Goal: Task Accomplishment & Management: Manage account settings

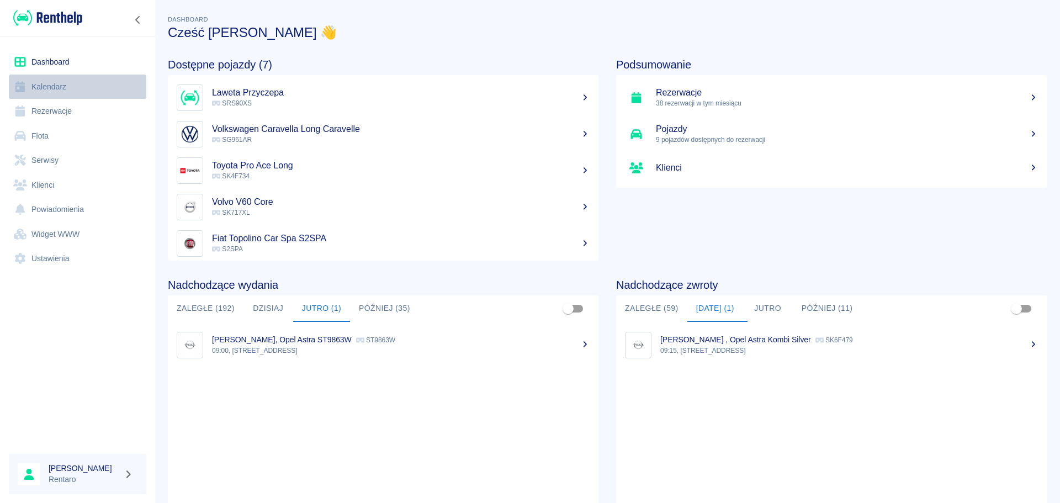
click at [54, 83] on link "Kalendarz" at bounding box center [77, 87] width 137 height 25
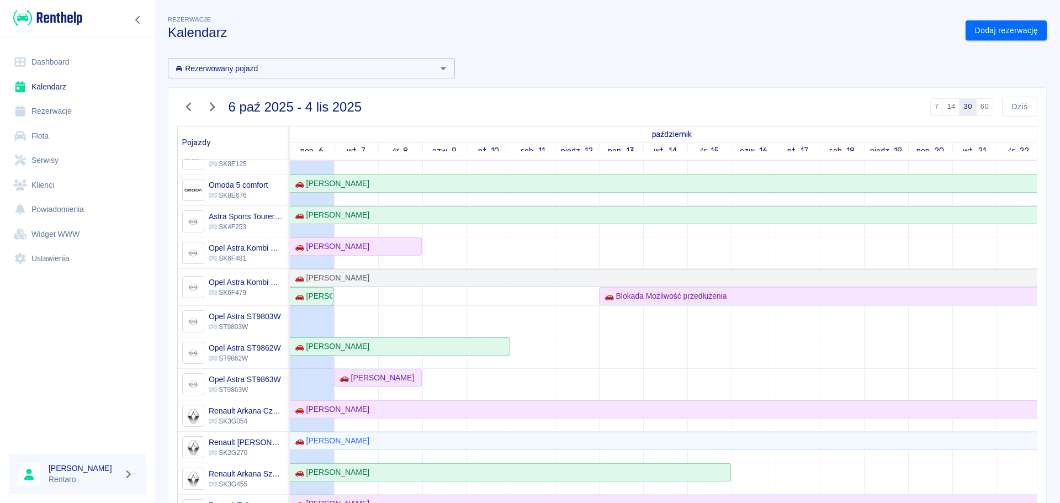
scroll to position [276, 0]
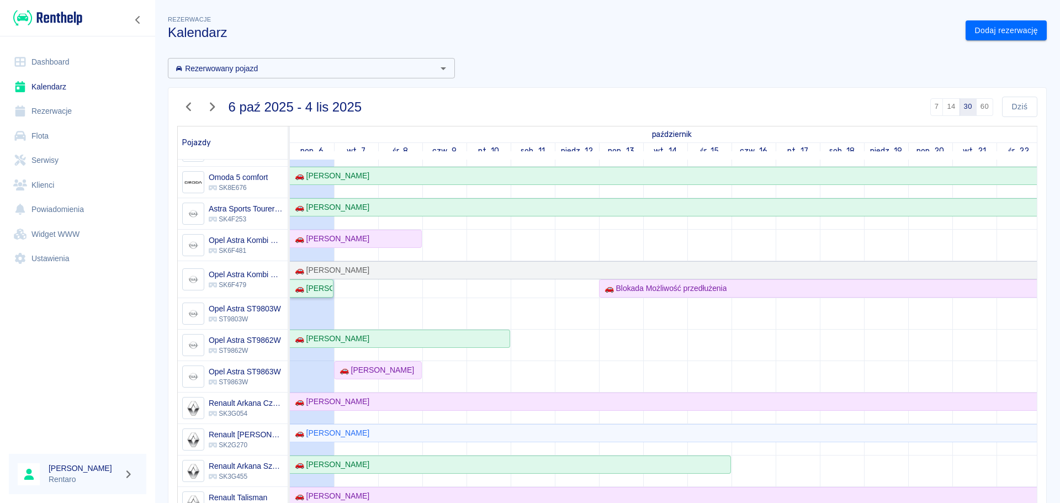
click at [322, 289] on div "🚗 [PERSON_NAME]" at bounding box center [311, 289] width 42 height 12
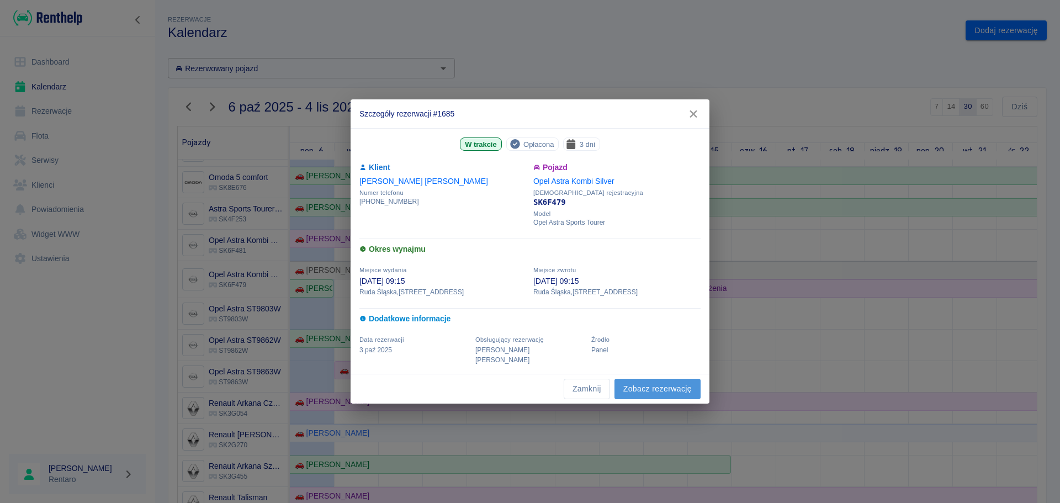
click at [625, 379] on link "Zobacz rezerwację" at bounding box center [657, 389] width 86 height 20
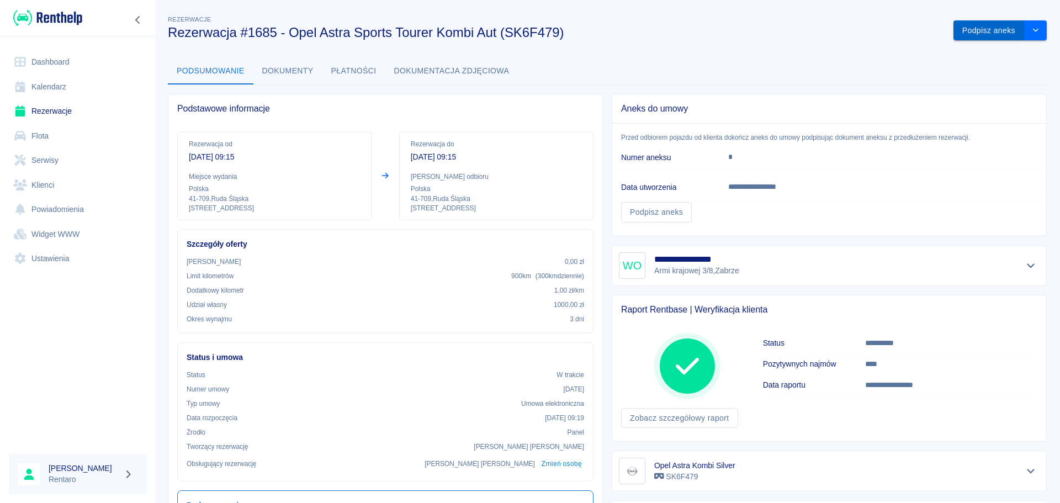
click at [973, 34] on button "Podpisz aneks" at bounding box center [988, 30] width 71 height 20
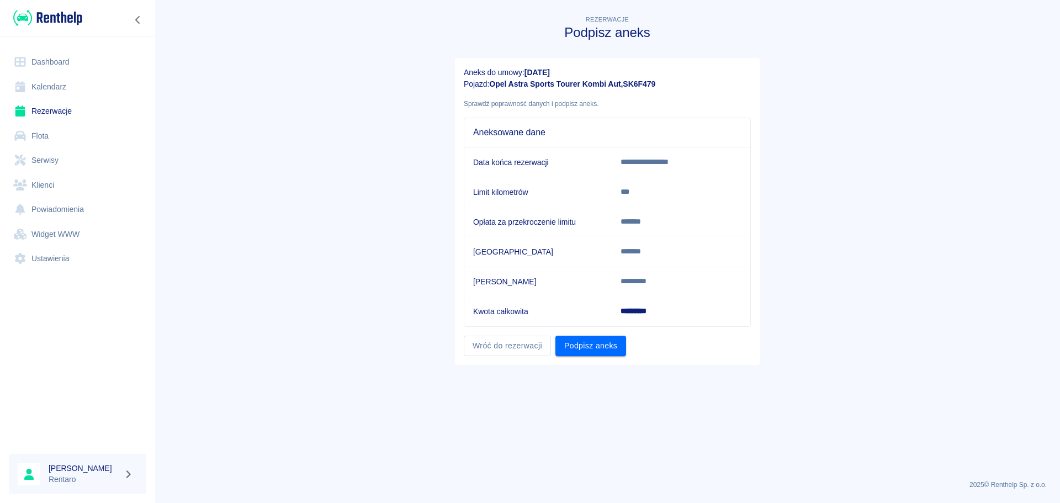
click at [603, 345] on button "Podpisz aneks" at bounding box center [590, 346] width 71 height 20
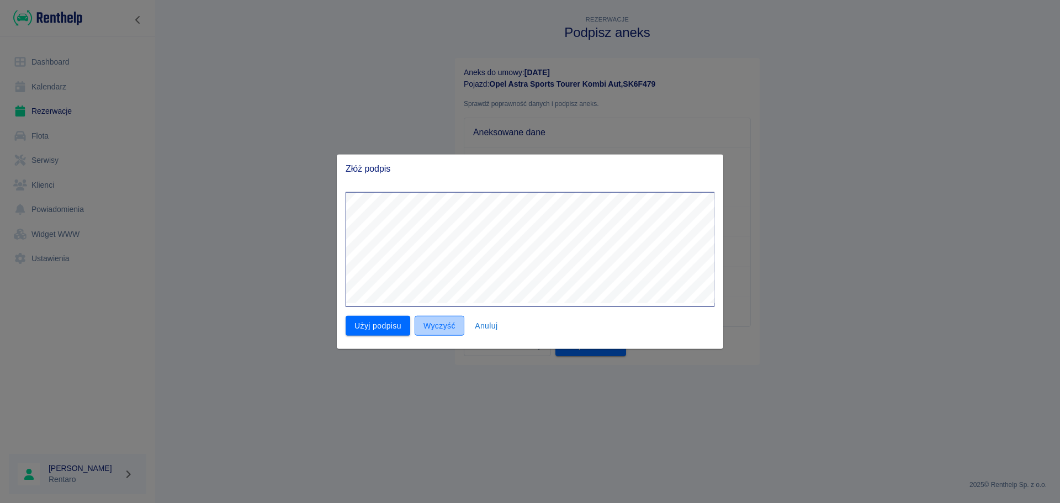
click at [438, 326] on button "Wyczyść" at bounding box center [440, 325] width 50 height 20
click at [377, 325] on button "Użyj podpisu" at bounding box center [378, 325] width 65 height 20
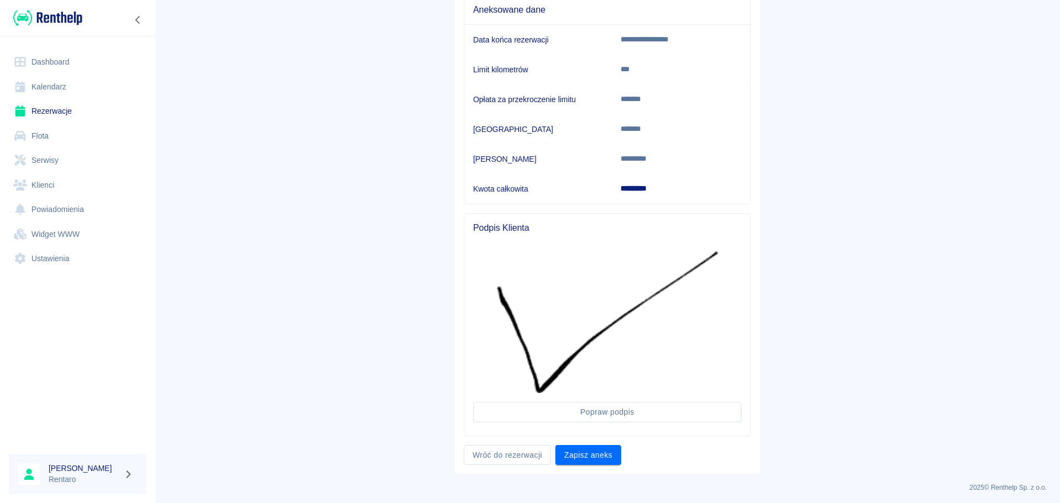
scroll to position [125, 0]
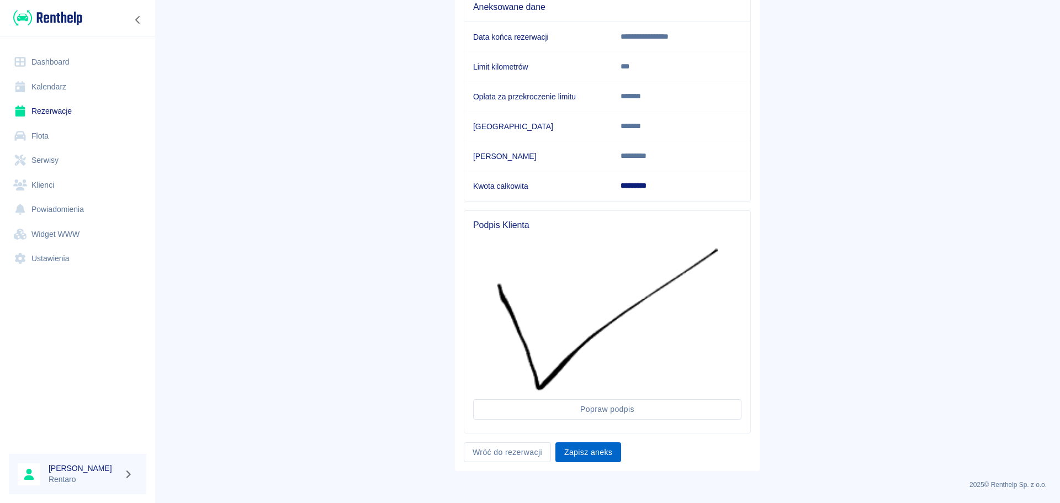
click at [577, 454] on button "Zapisz aneks" at bounding box center [588, 452] width 66 height 20
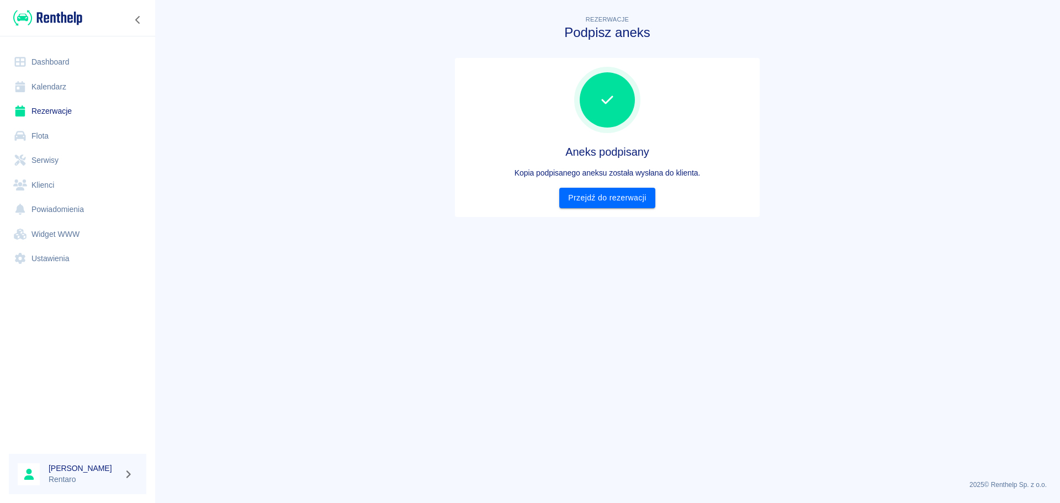
scroll to position [0, 0]
click at [587, 212] on div "Aneks podpisany Kopia podpisanego aneksu została wysłana do klienta. Przejdź do…" at bounding box center [607, 137] width 305 height 159
click at [596, 206] on link "Przejdź do rezerwacji" at bounding box center [606, 198] width 95 height 20
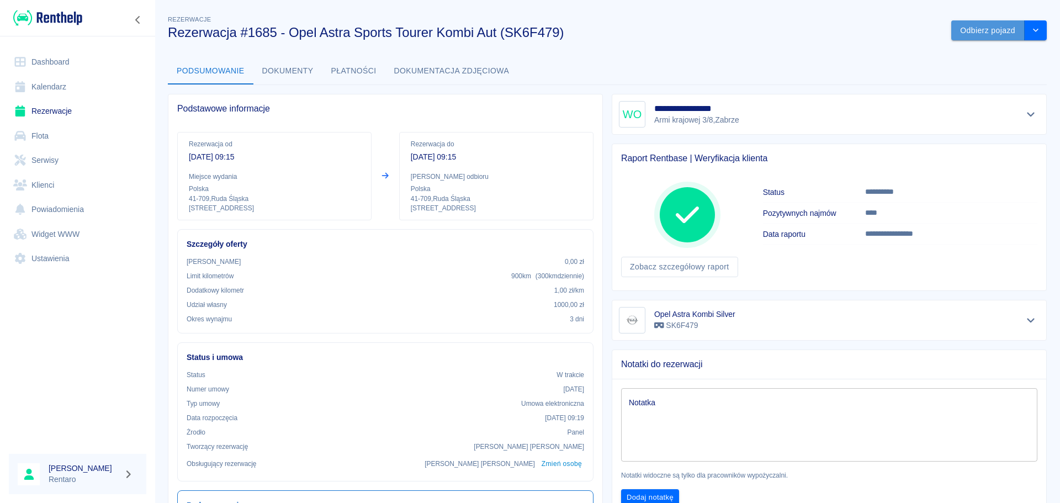
click at [973, 29] on button "Odbierz pojazd" at bounding box center [987, 30] width 73 height 20
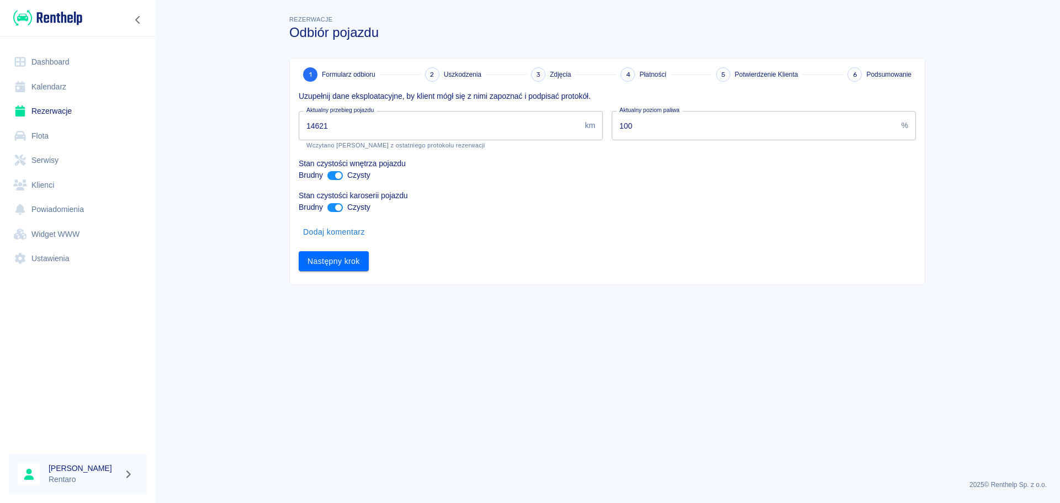
click at [431, 129] on input "14621" at bounding box center [440, 125] width 282 height 29
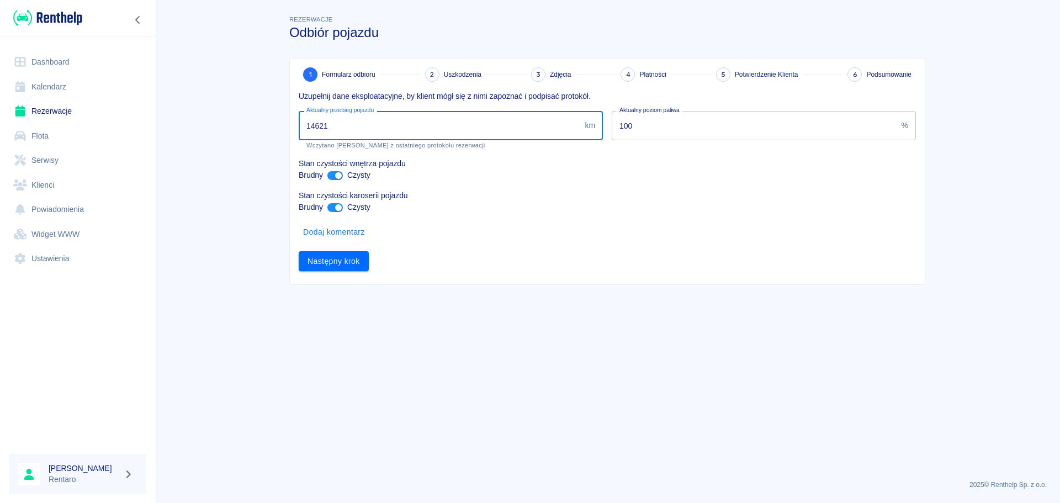
click at [352, 133] on input "14621" at bounding box center [440, 125] width 282 height 29
type input "15504"
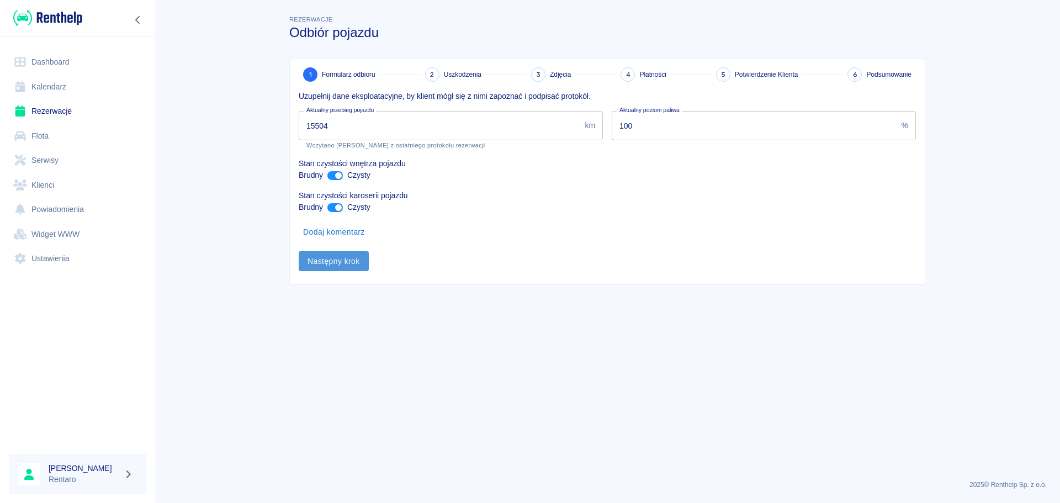
click at [341, 267] on button "Następny krok" at bounding box center [334, 261] width 70 height 20
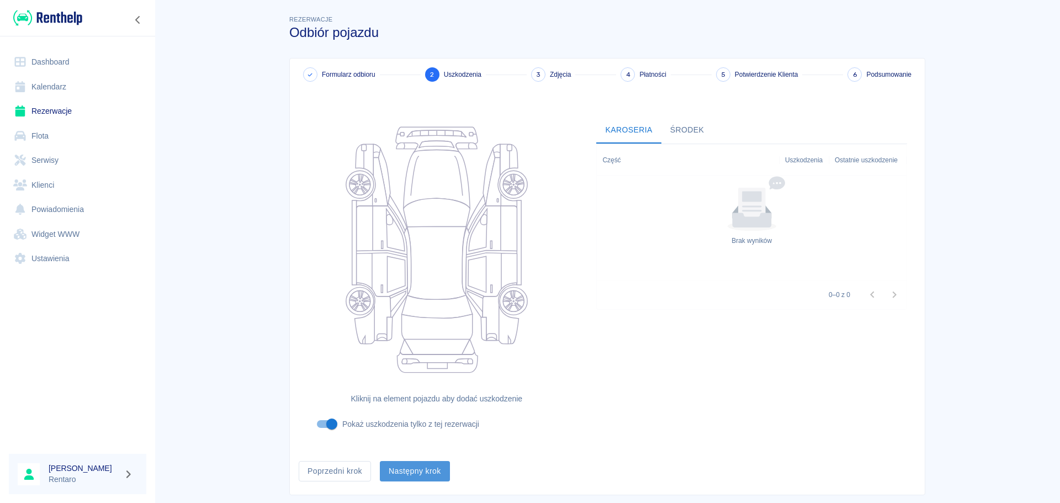
click at [417, 474] on button "Następny krok" at bounding box center [415, 471] width 70 height 20
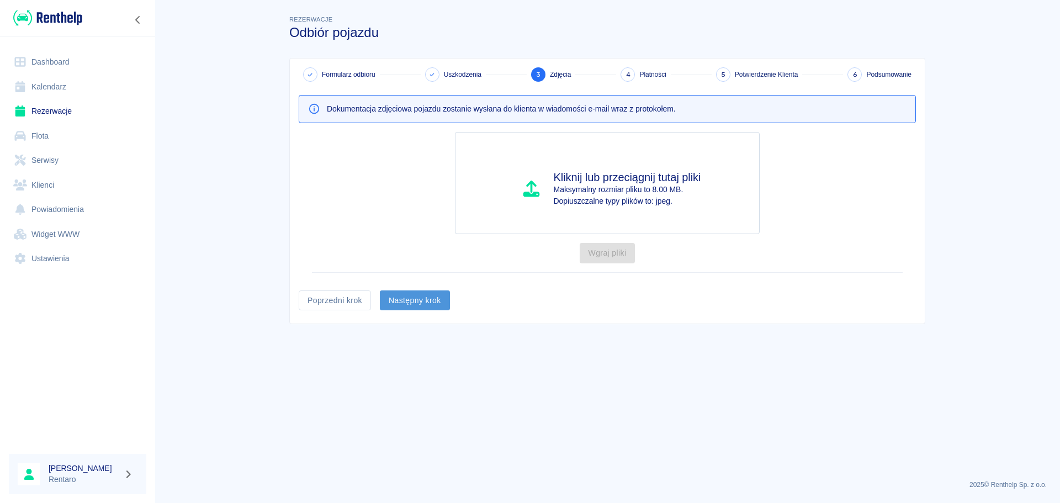
click at [423, 298] on button "Następny krok" at bounding box center [415, 300] width 70 height 20
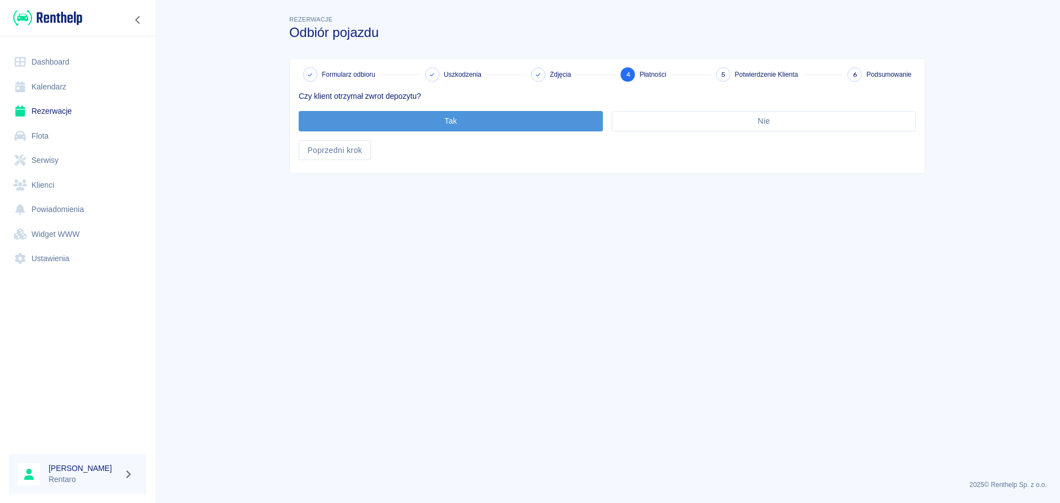
click at [451, 113] on button "Tak" at bounding box center [451, 121] width 304 height 20
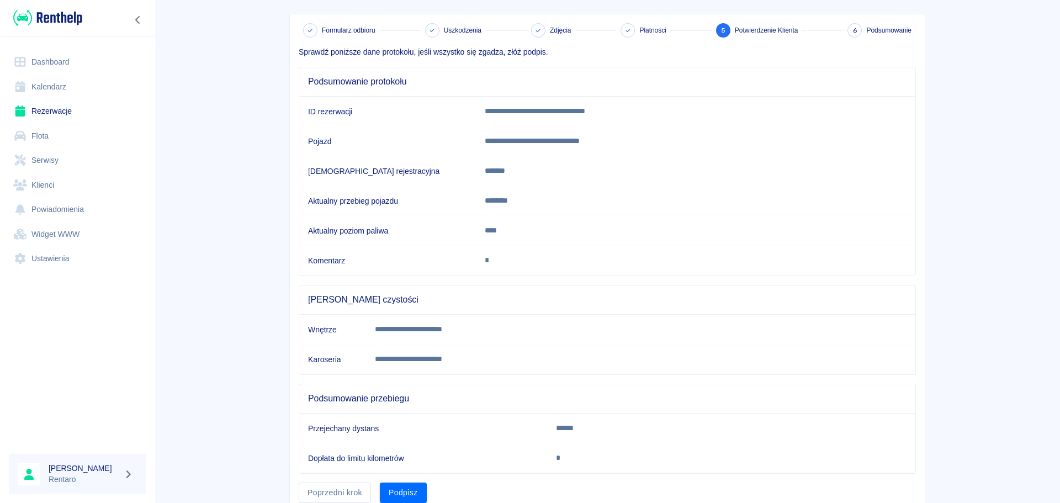
scroll to position [90, 0]
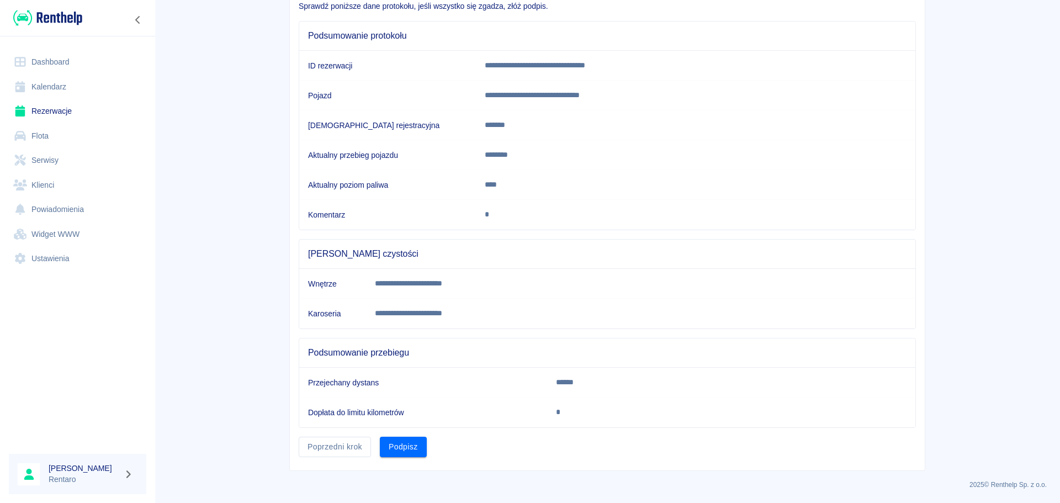
click at [414, 447] on button "Podpisz" at bounding box center [403, 447] width 47 height 20
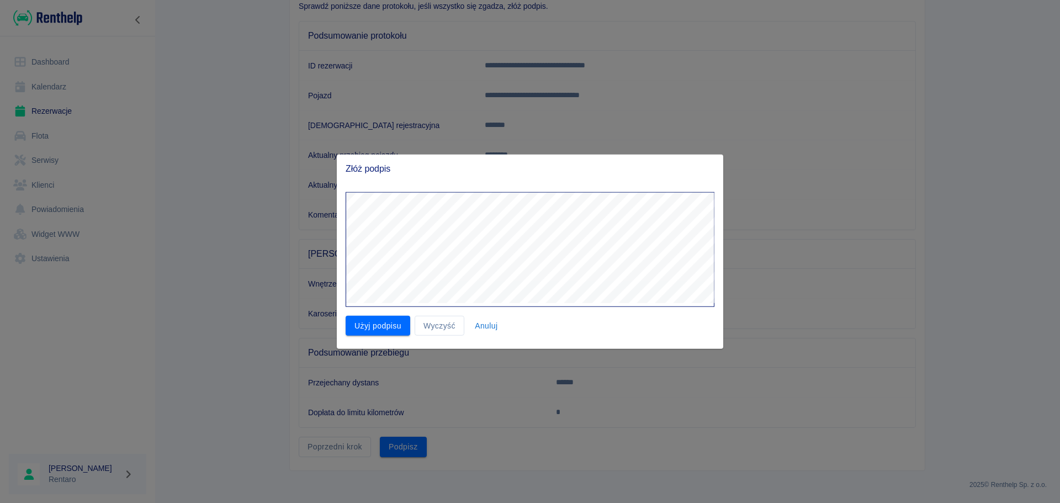
click at [387, 325] on button "Użyj podpisu" at bounding box center [378, 325] width 65 height 20
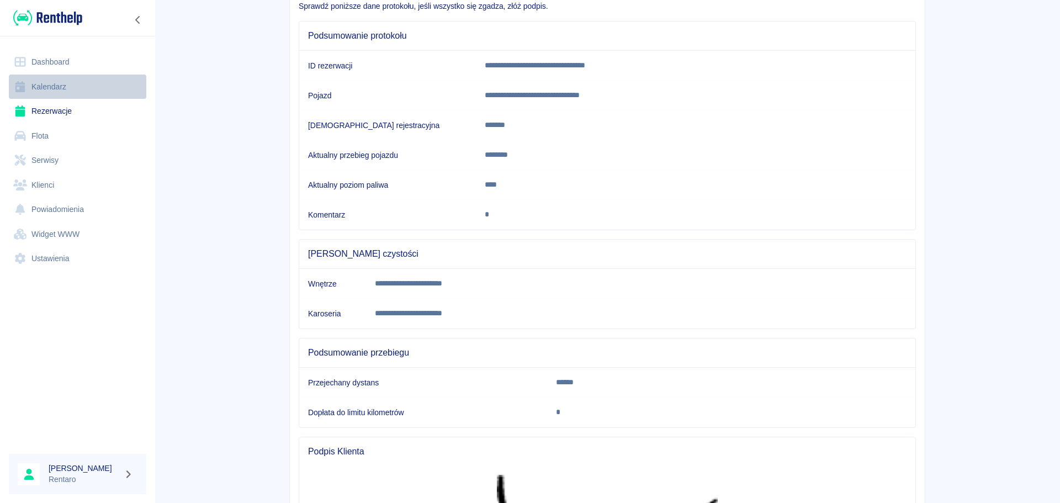
click at [59, 90] on link "Kalendarz" at bounding box center [77, 87] width 137 height 25
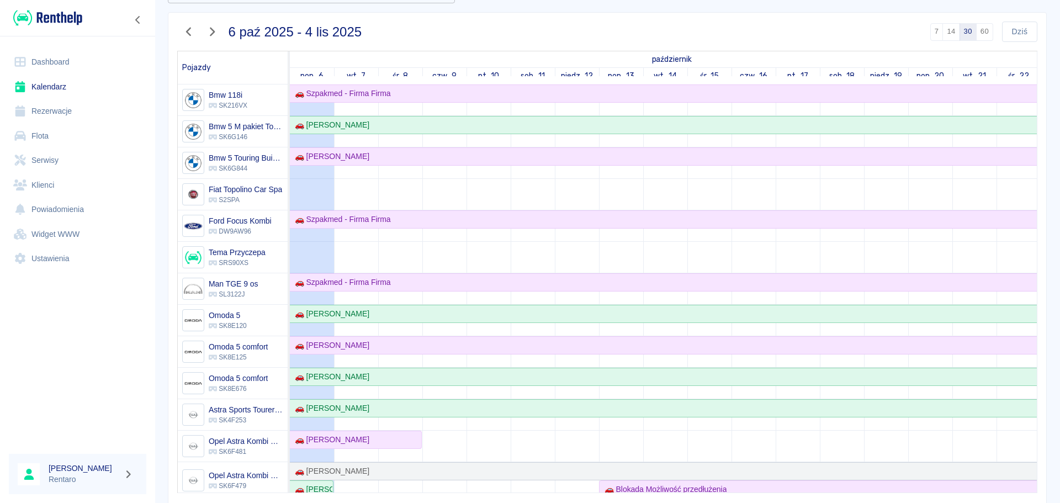
scroll to position [56, 0]
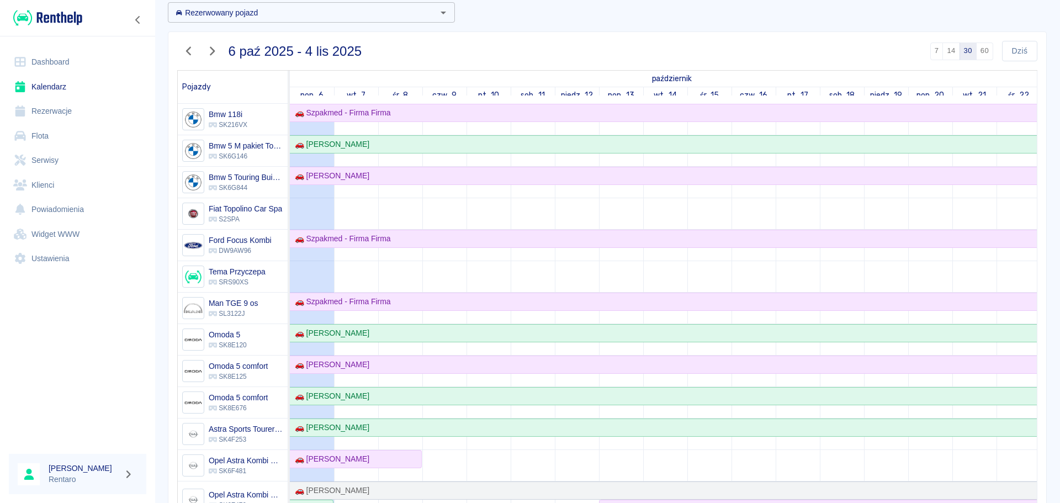
click at [56, 87] on link "Kalendarz" at bounding box center [77, 87] width 137 height 25
click at [55, 88] on link "Kalendarz" at bounding box center [77, 87] width 137 height 25
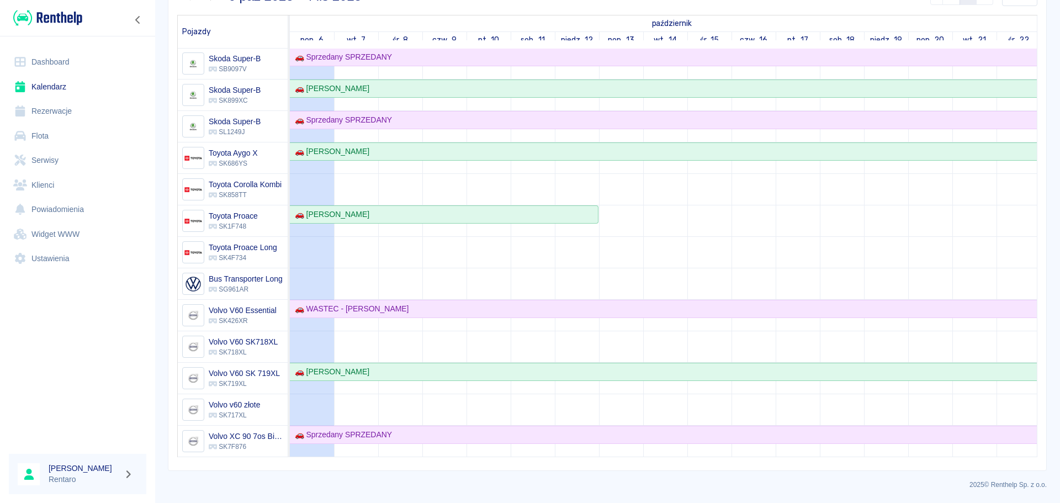
scroll to position [895, 0]
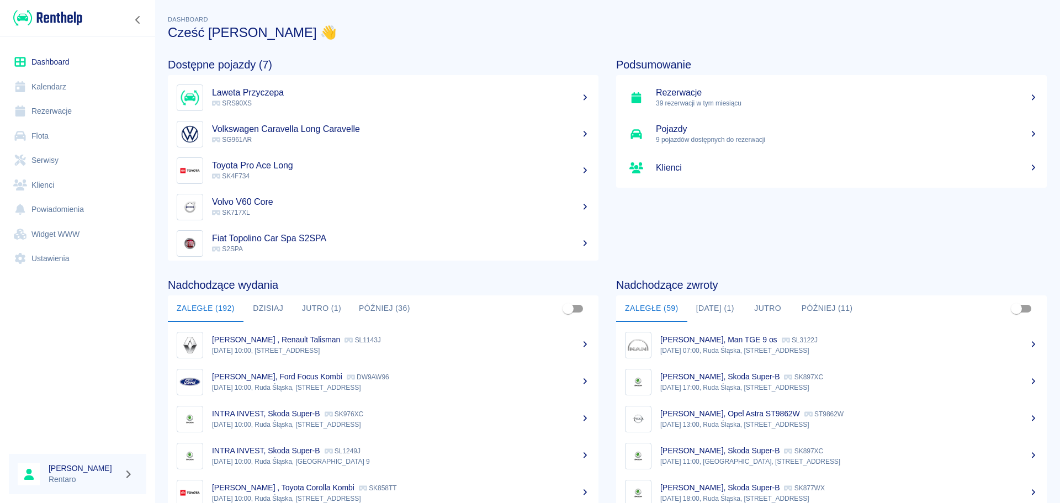
click at [46, 140] on link "Flota" at bounding box center [77, 136] width 137 height 25
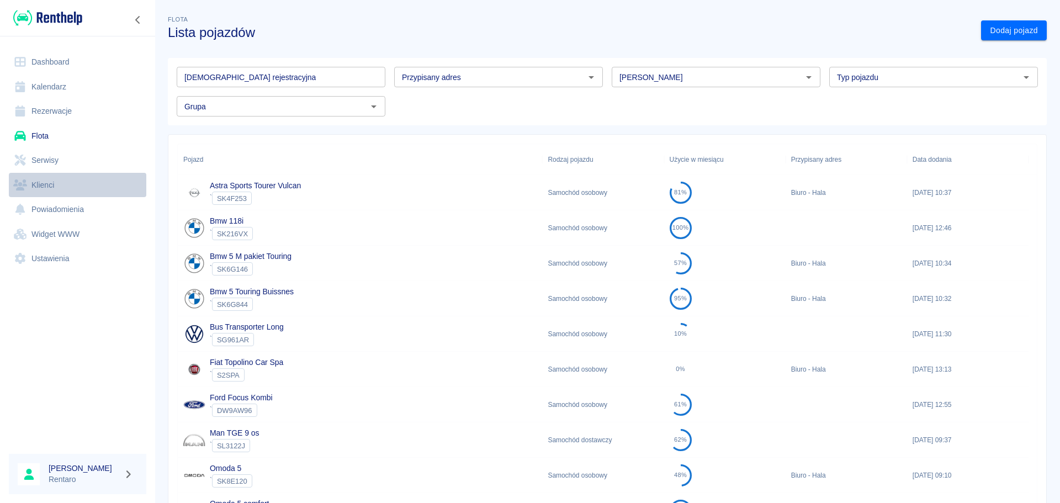
click at [34, 182] on link "Klienci" at bounding box center [77, 185] width 137 height 25
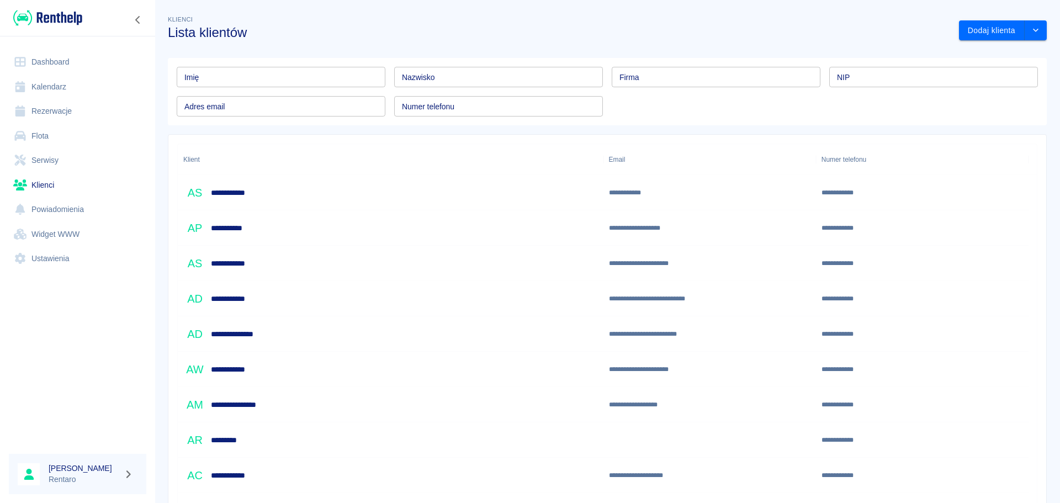
click at [224, 87] on input "Imię" at bounding box center [281, 77] width 209 height 20
click at [455, 76] on input "Nazwisko" at bounding box center [498, 77] width 209 height 20
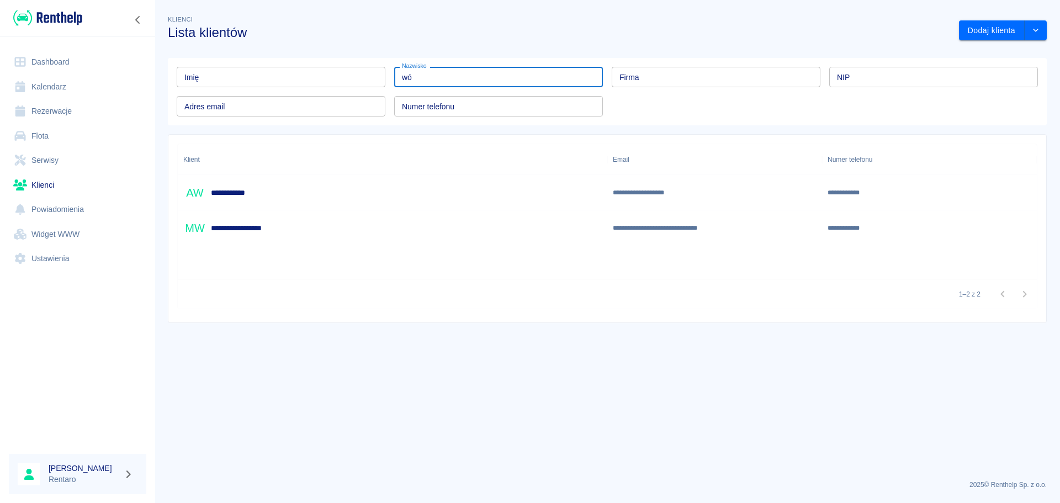
type input "wó"
click at [277, 237] on div "**********" at bounding box center [392, 227] width 429 height 35
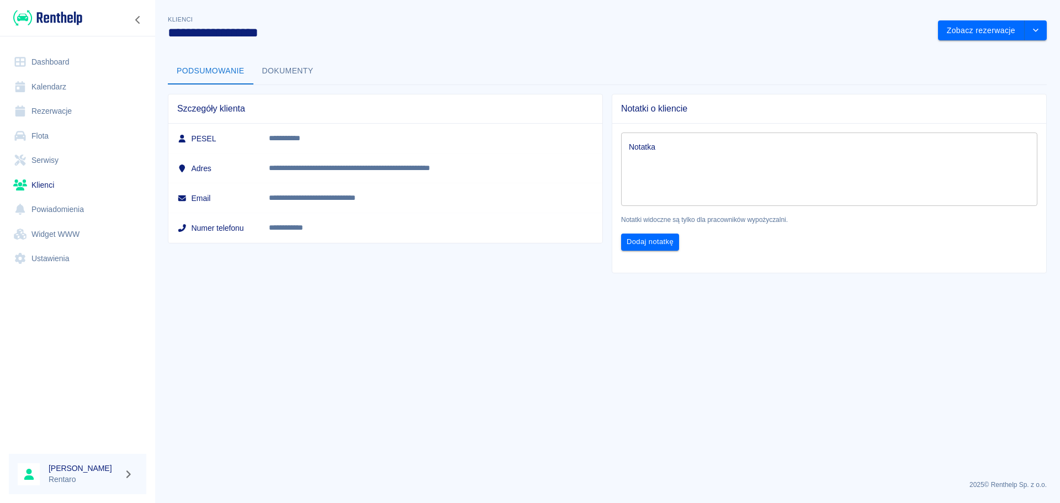
click at [577, 43] on div "**********" at bounding box center [607, 138] width 905 height 269
click at [70, 77] on link "Kalendarz" at bounding box center [77, 87] width 137 height 25
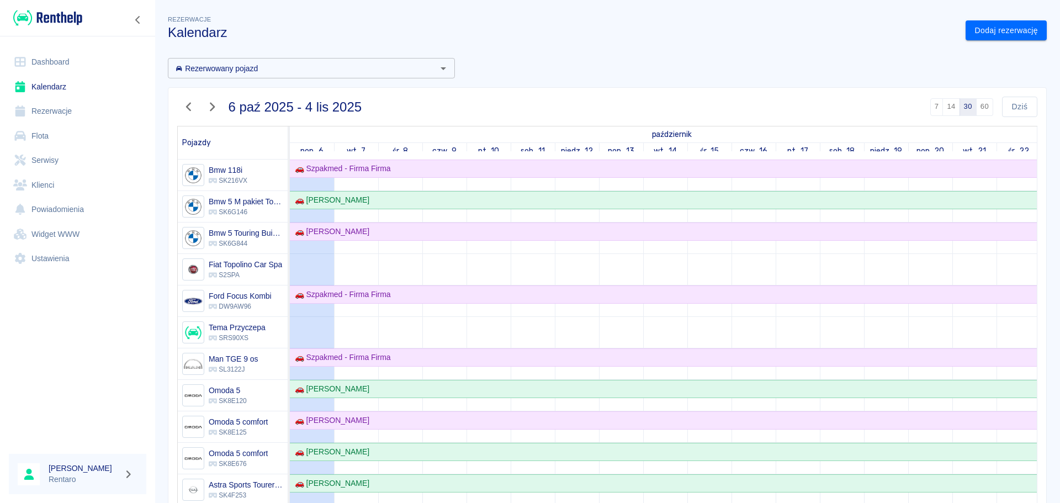
click at [190, 97] on div "6 paź 2025 - 4 lis 2025" at bounding box center [264, 102] width 193 height 29
click at [187, 104] on icon "button" at bounding box center [189, 107] width 14 height 12
click at [187, 105] on icon "button" at bounding box center [189, 107] width 14 height 12
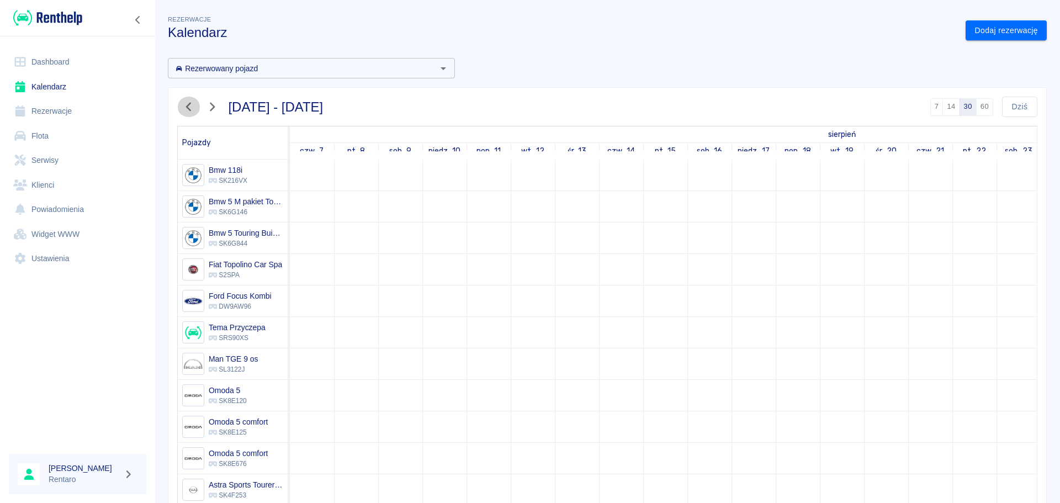
drag, startPoint x: 187, startPoint y: 105, endPoint x: 179, endPoint y: 108, distance: 8.0
click at [186, 106] on icon "button" at bounding box center [189, 107] width 14 height 12
click at [179, 108] on button "button" at bounding box center [188, 107] width 23 height 20
click at [205, 105] on icon "button" at bounding box center [212, 107] width 14 height 12
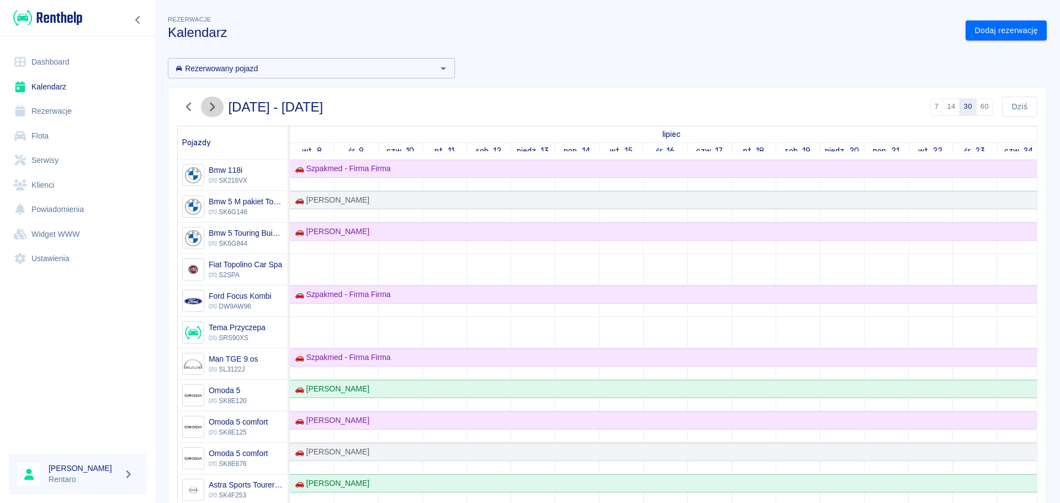
click at [205, 105] on icon "button" at bounding box center [212, 107] width 14 height 12
click at [179, 111] on button "button" at bounding box center [188, 107] width 23 height 20
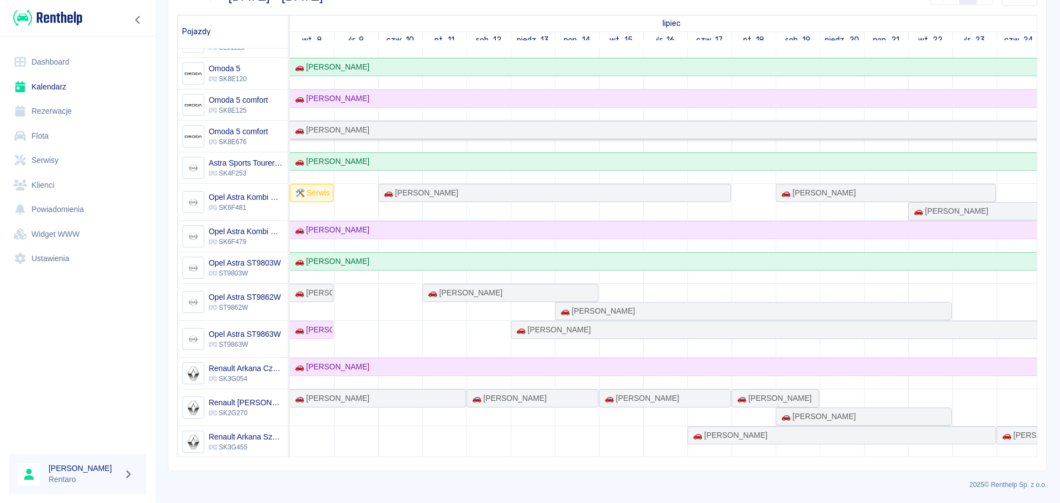
click at [406, 123] on link "🚗 [PERSON_NAME]" at bounding box center [952, 130] width 1325 height 18
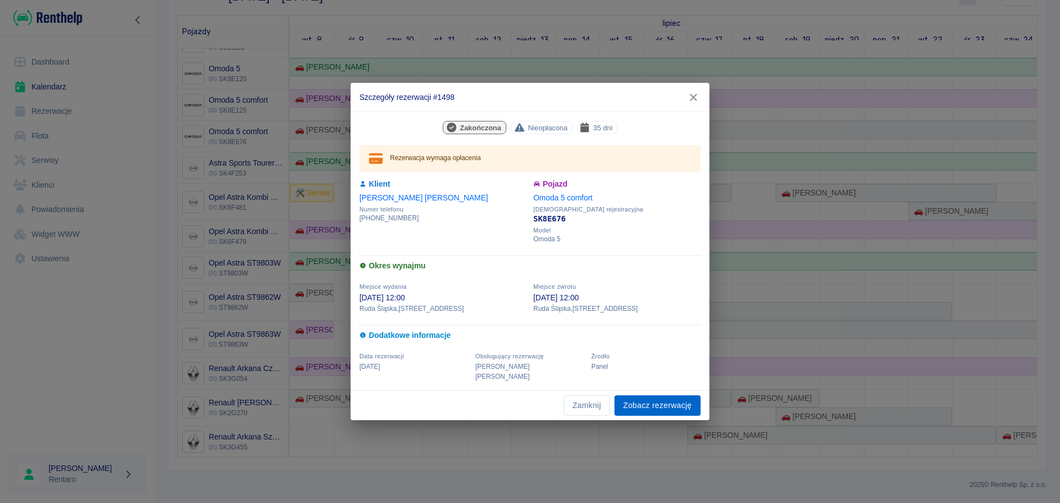
click at [641, 399] on link "Zobacz rezerwację" at bounding box center [657, 405] width 86 height 20
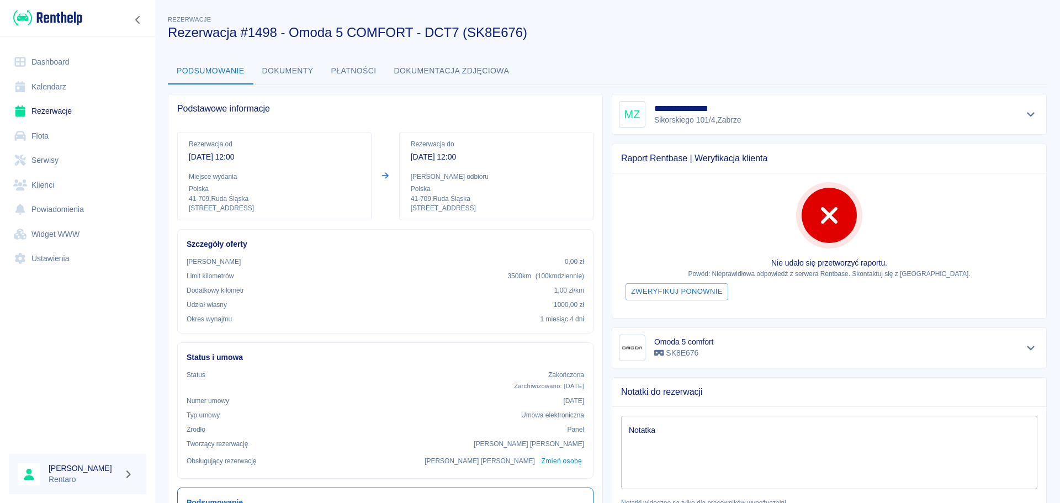
click at [42, 81] on link "Kalendarz" at bounding box center [77, 87] width 137 height 25
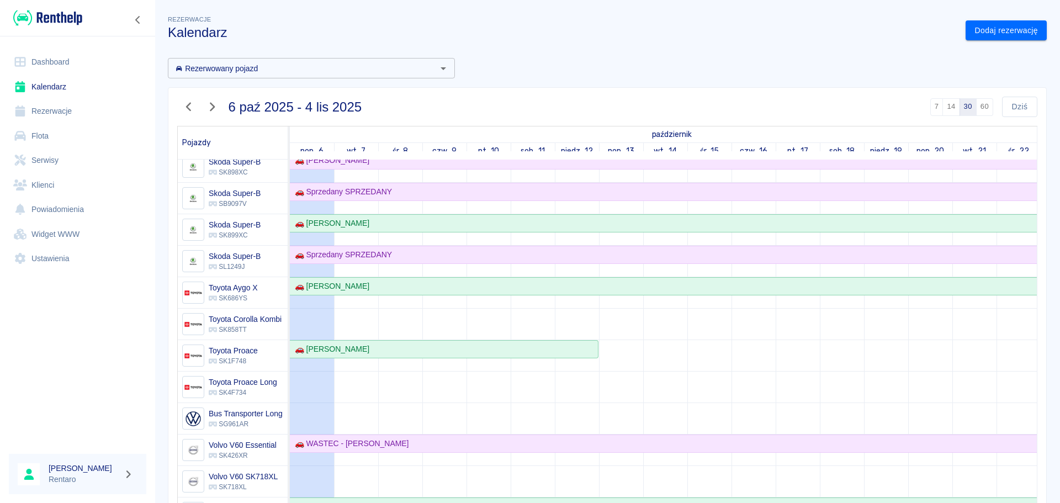
scroll to position [895, 0]
